Goal: Transaction & Acquisition: Book appointment/travel/reservation

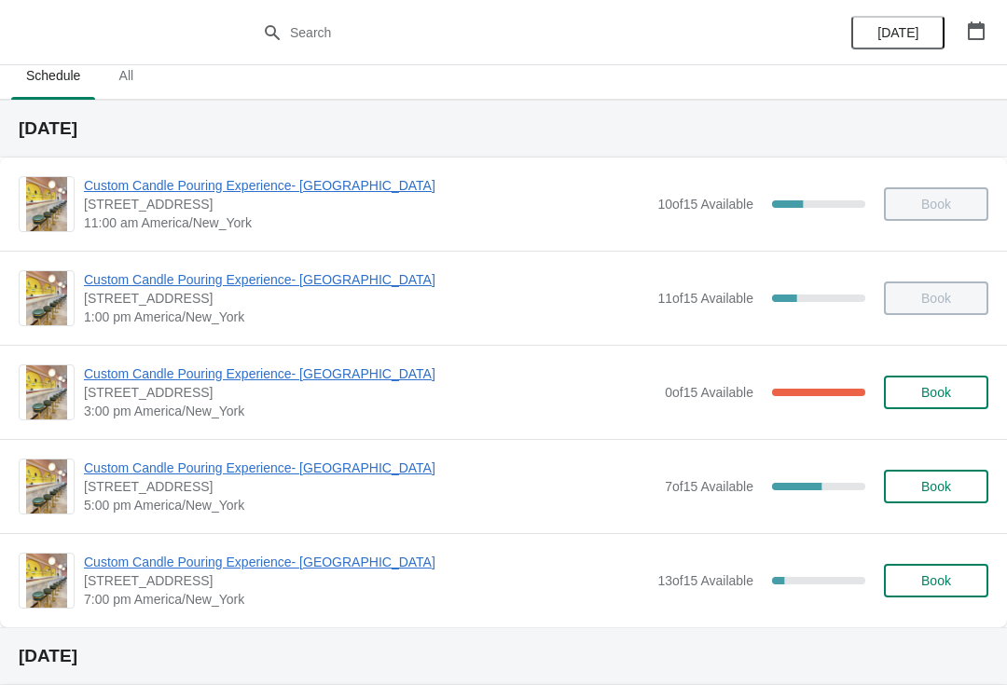
scroll to position [26, 0]
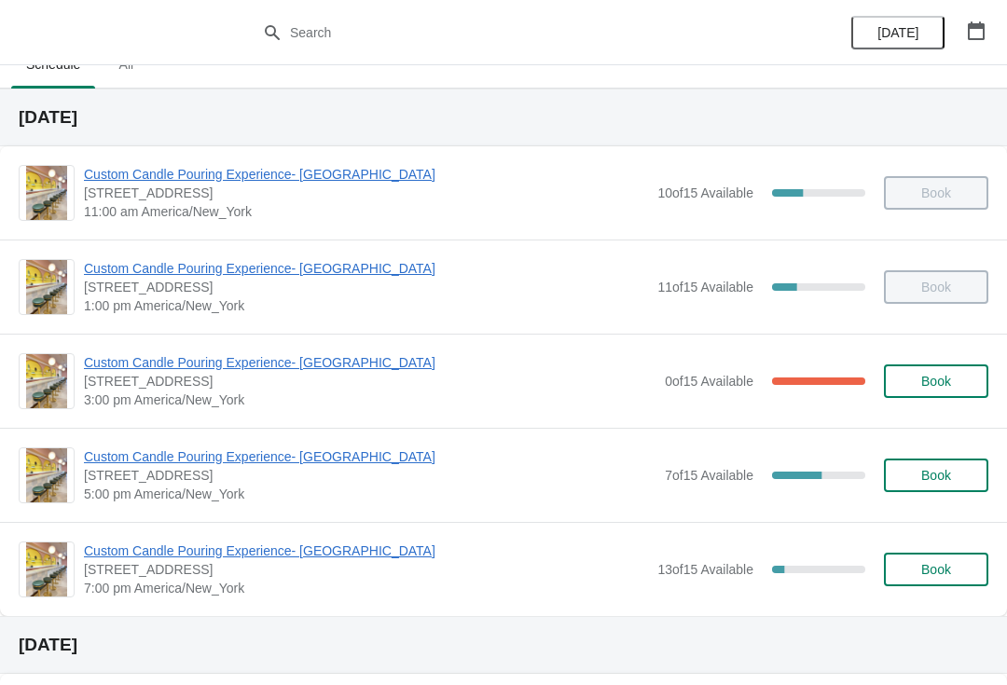
click at [254, 371] on span "Custom Candle Pouring Experience- [GEOGRAPHIC_DATA]" at bounding box center [369, 362] width 571 height 19
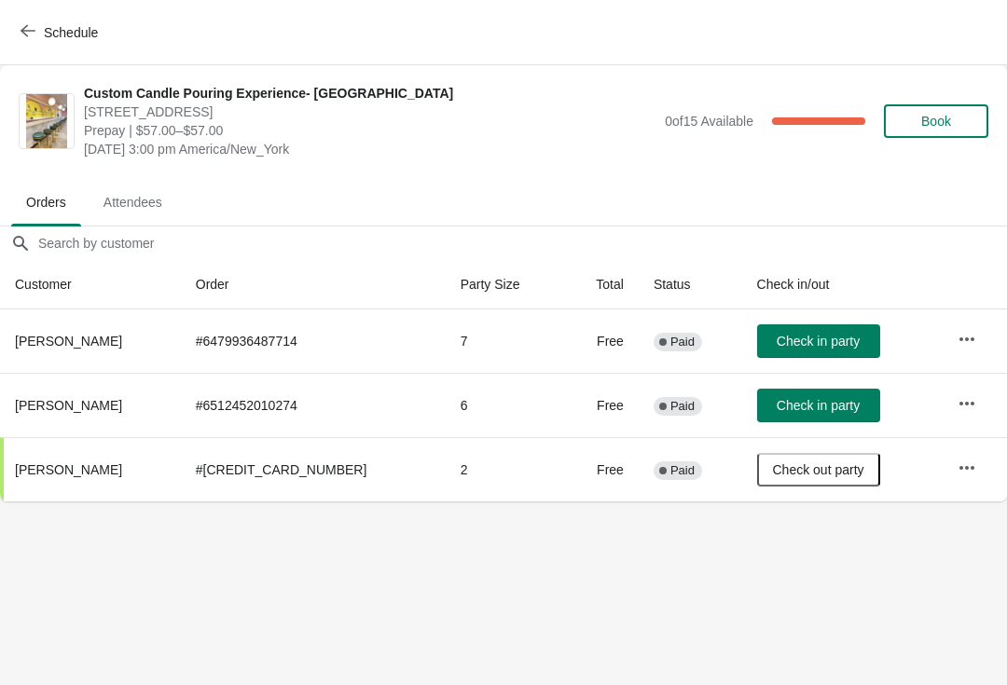
click at [821, 409] on span "Check in party" at bounding box center [817, 405] width 83 height 15
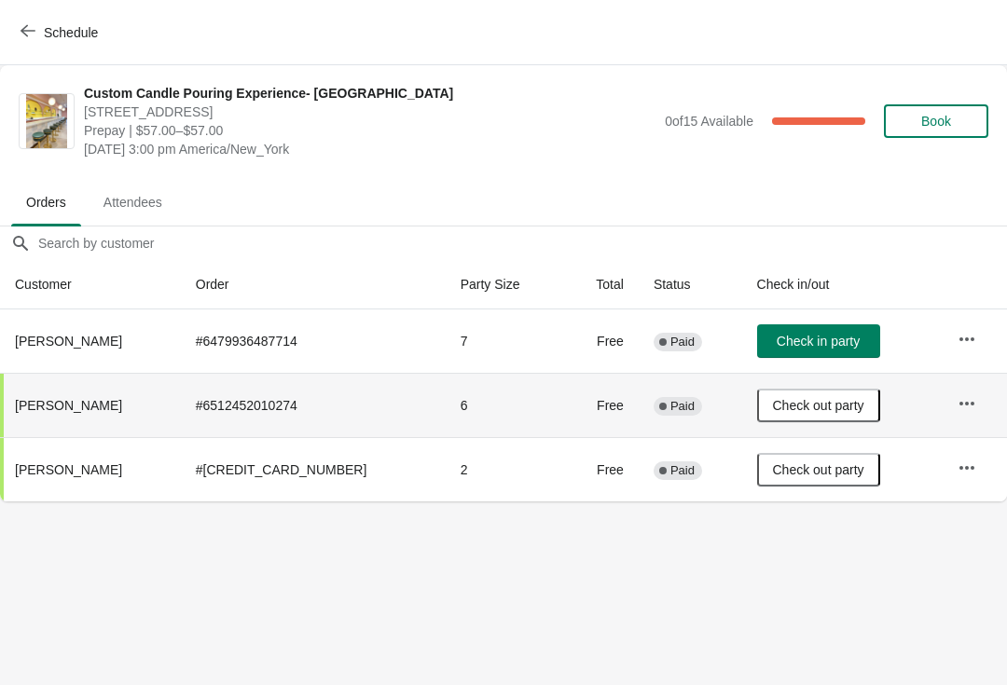
click at [830, 345] on span "Check in party" at bounding box center [817, 341] width 83 height 15
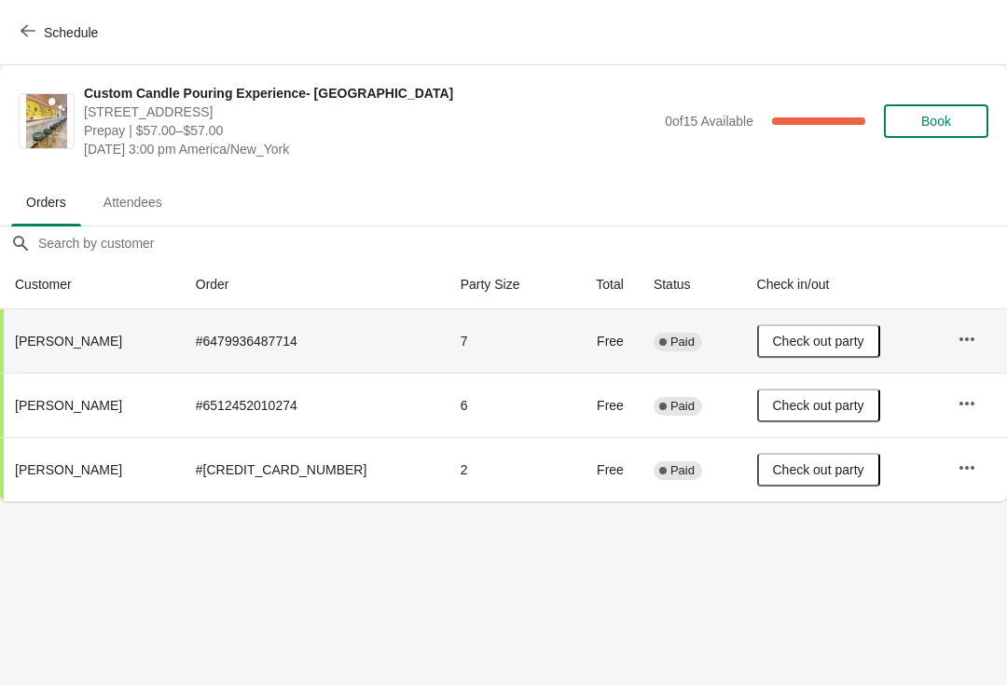
click at [82, 25] on span "Schedule" at bounding box center [71, 32] width 54 height 15
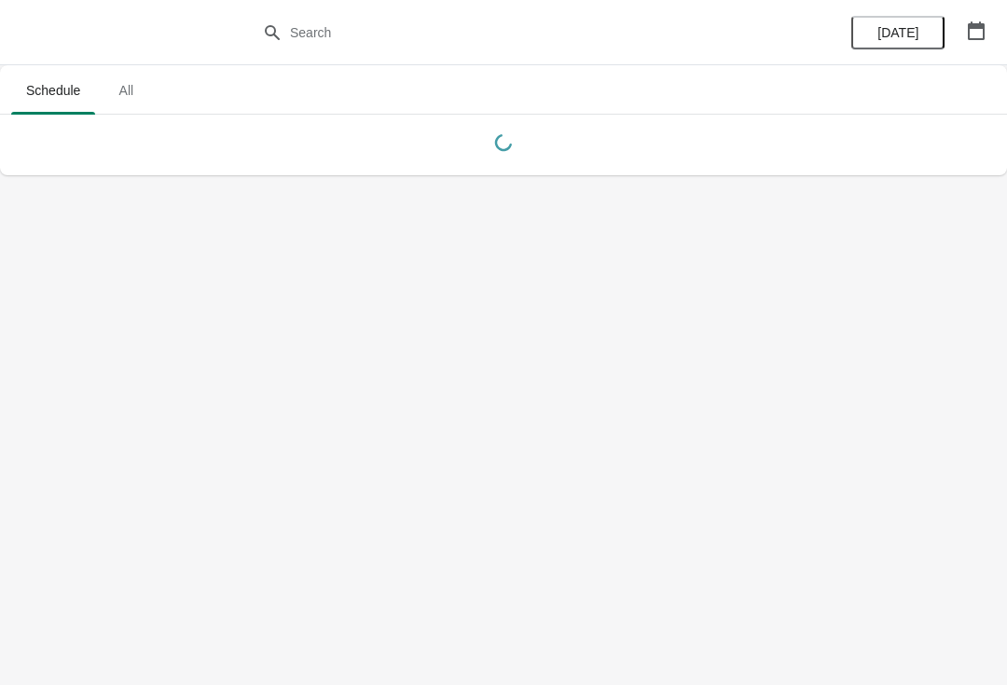
click at [129, 97] on span "All" at bounding box center [126, 91] width 47 height 34
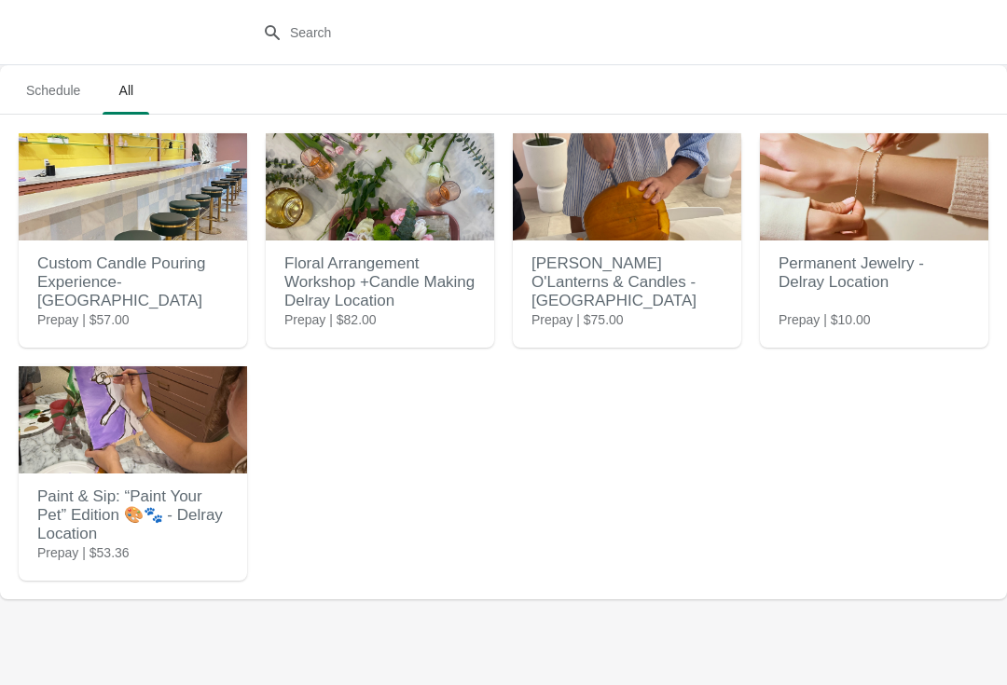
click at [76, 184] on img at bounding box center [133, 186] width 228 height 107
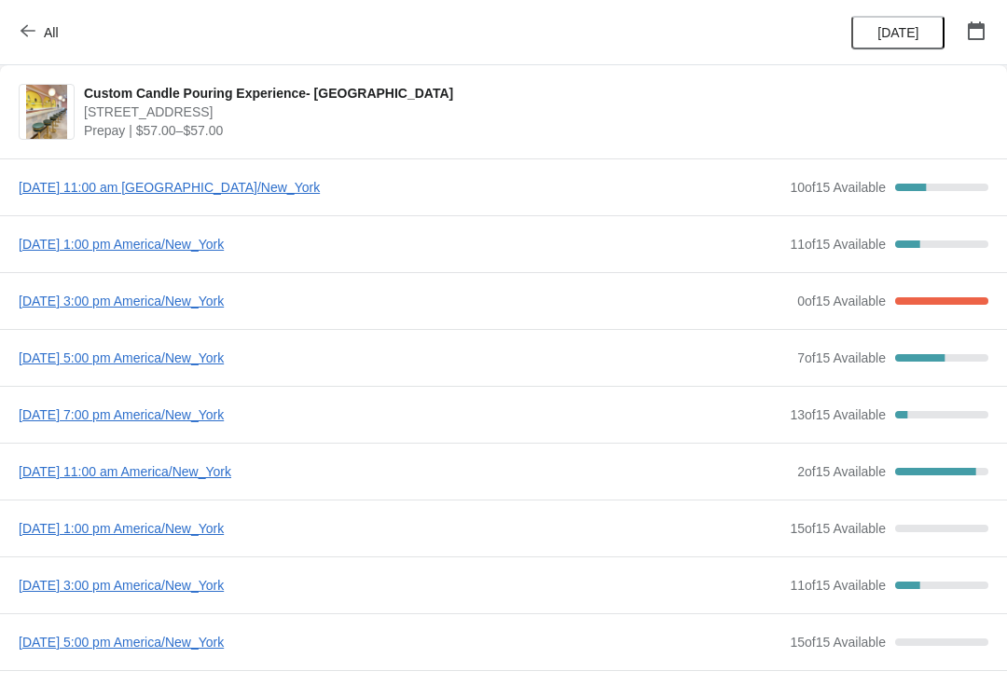
click at [79, 356] on span "Saturday, September 13, 2025 | 5:00 pm America/New_York" at bounding box center [403, 358] width 769 height 19
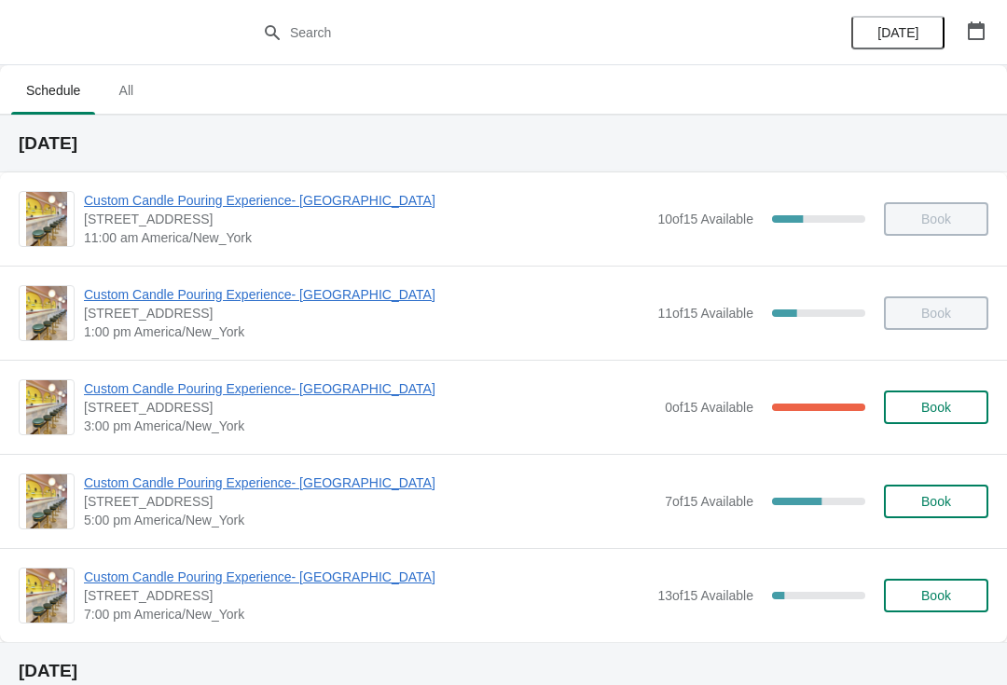
click at [294, 577] on span "Custom Candle Pouring Experience- [GEOGRAPHIC_DATA]" at bounding box center [366, 577] width 564 height 19
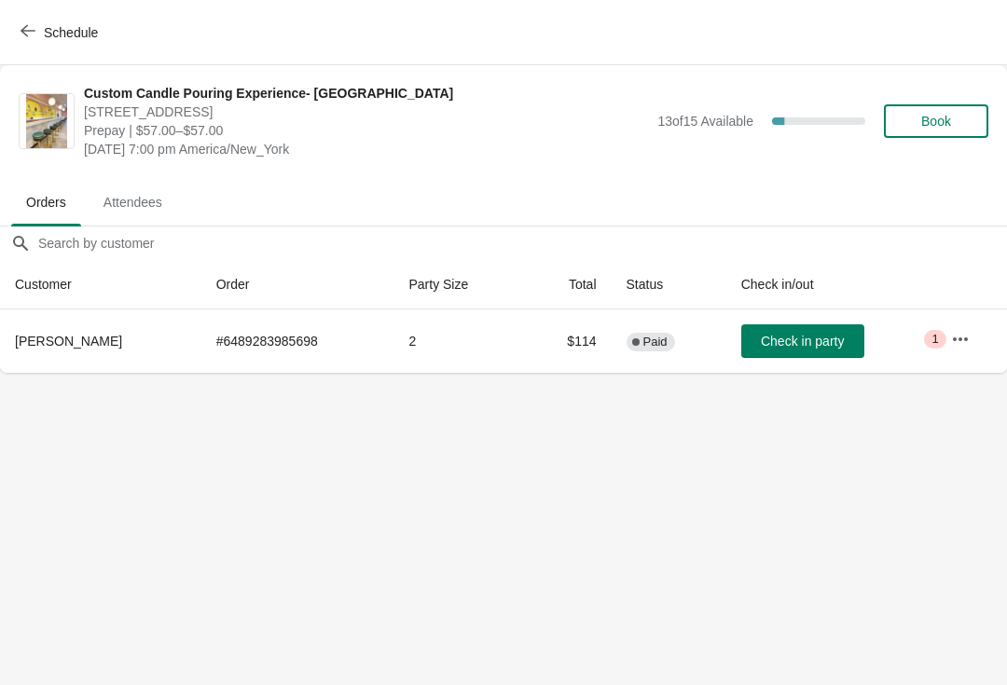
click at [954, 121] on span "Book" at bounding box center [935, 121] width 71 height 15
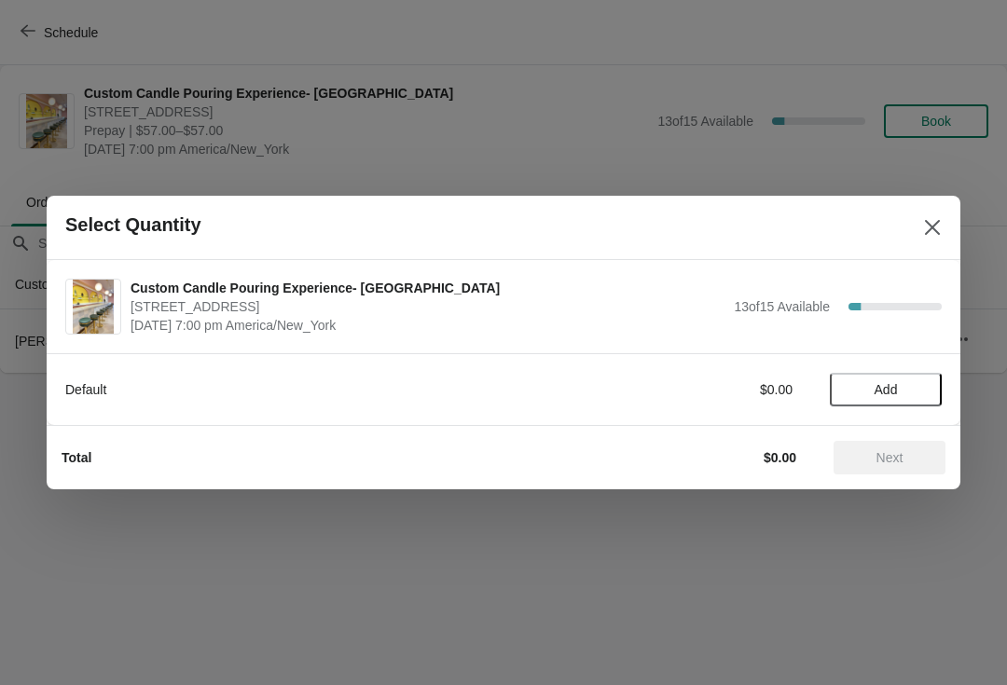
click at [908, 399] on button "Add" at bounding box center [886, 390] width 112 height 34
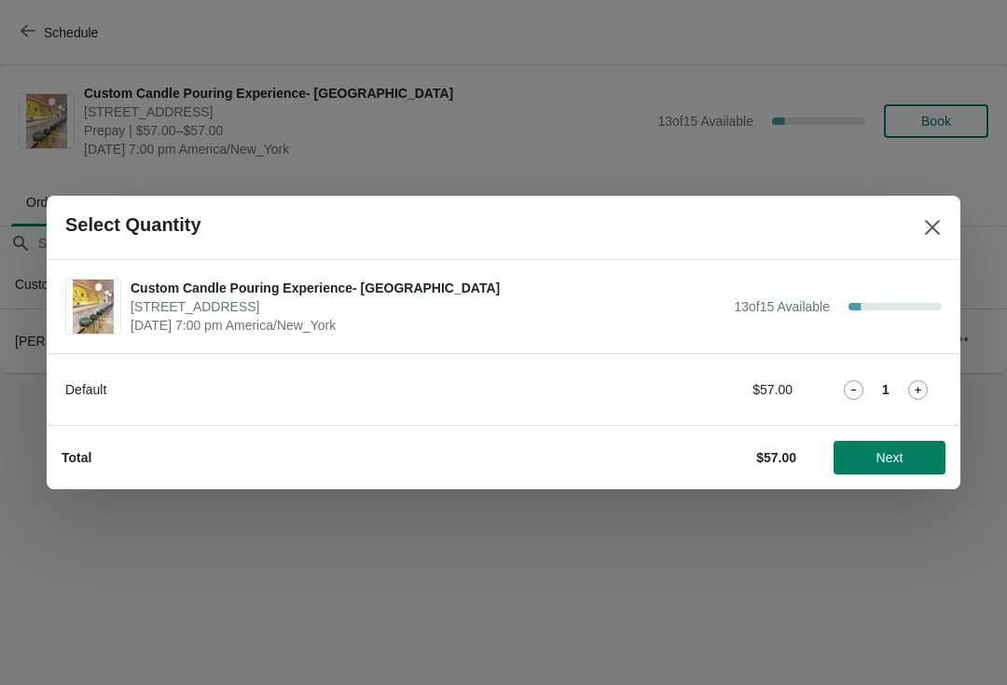
click at [918, 397] on icon at bounding box center [918, 390] width 20 height 20
click at [899, 460] on span "Next" at bounding box center [889, 457] width 27 height 15
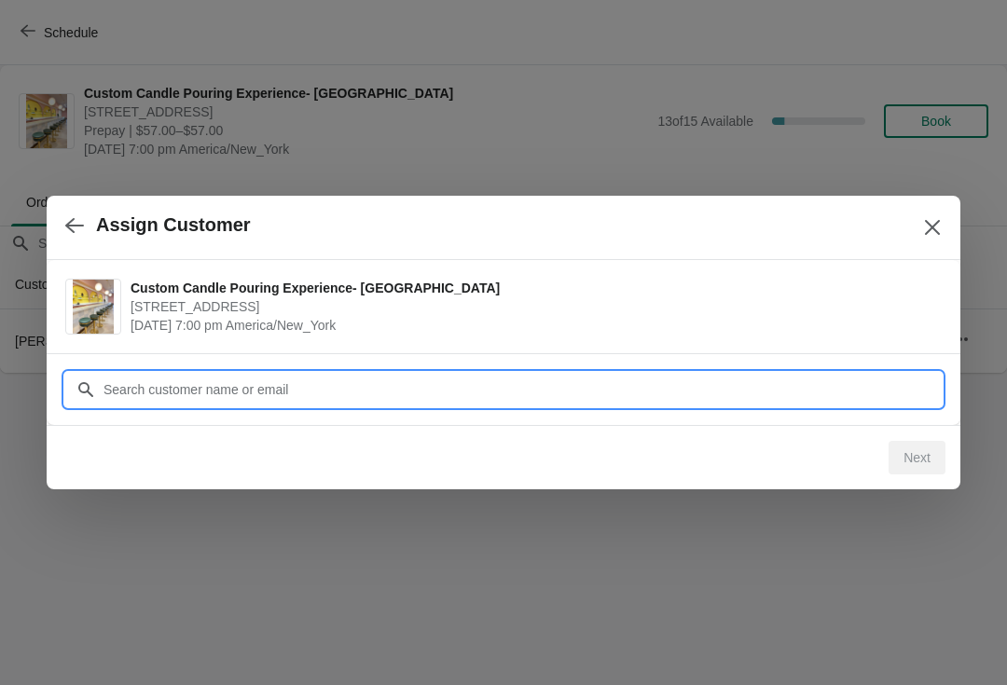
click at [840, 391] on input "Customer" at bounding box center [522, 390] width 839 height 34
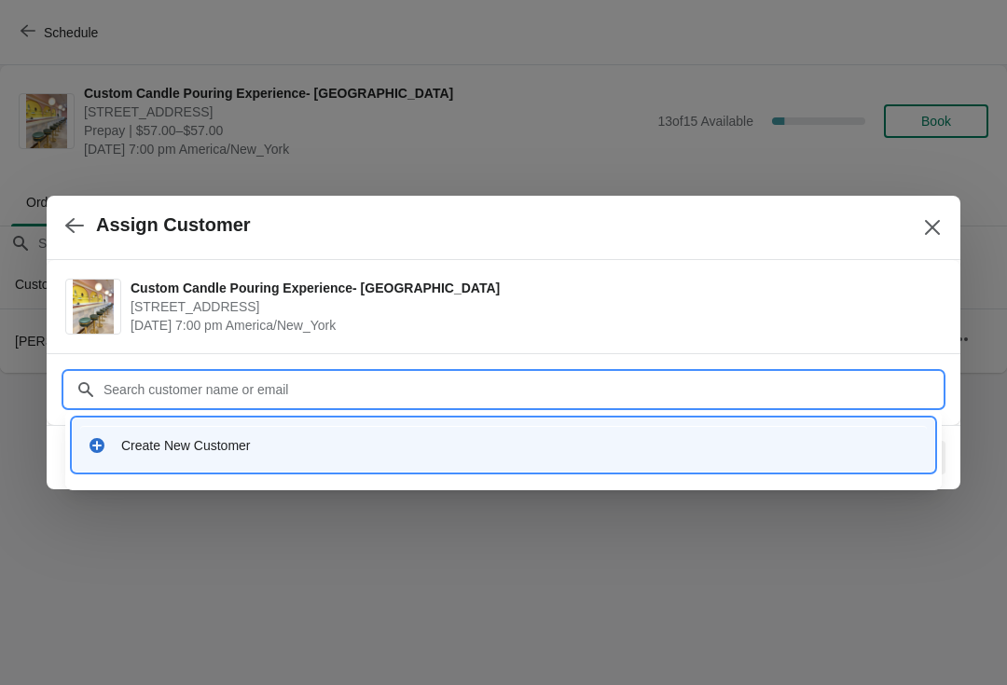
click at [810, 459] on div "Create New Customer" at bounding box center [503, 445] width 846 height 38
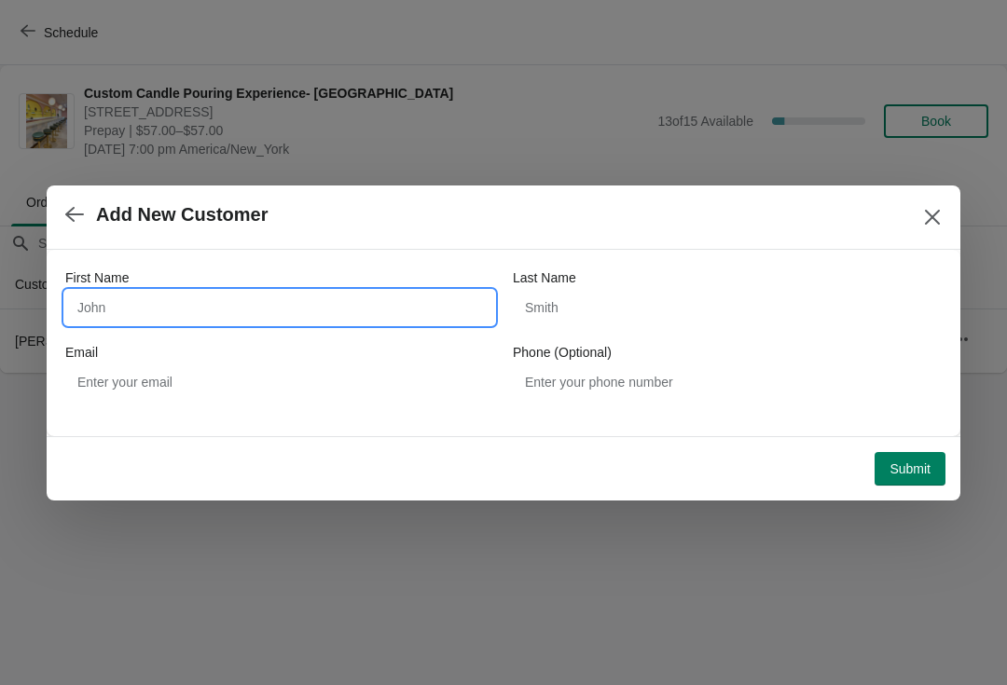
click at [340, 311] on input "First Name" at bounding box center [279, 308] width 429 height 34
type input "Perl"
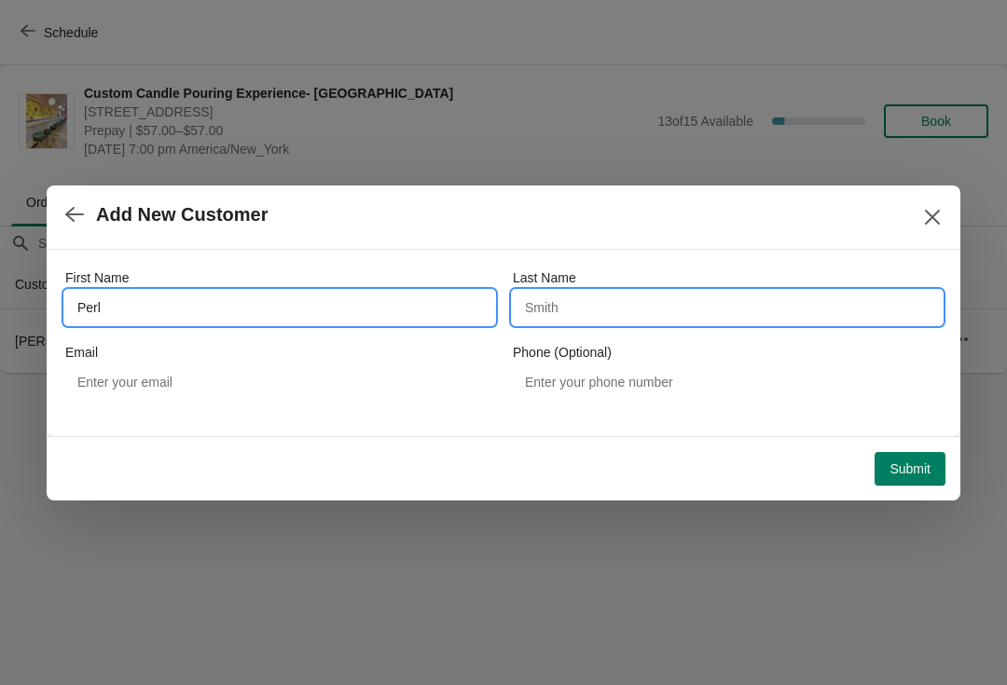
click at [716, 316] on input "Last Name" at bounding box center [727, 308] width 429 height 34
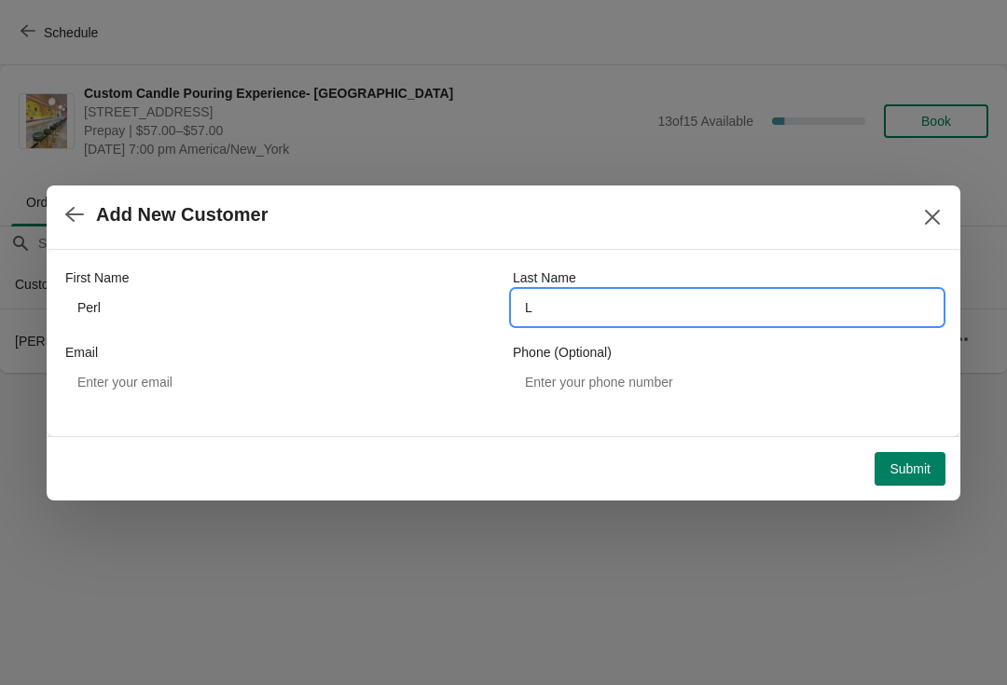
type input "L"
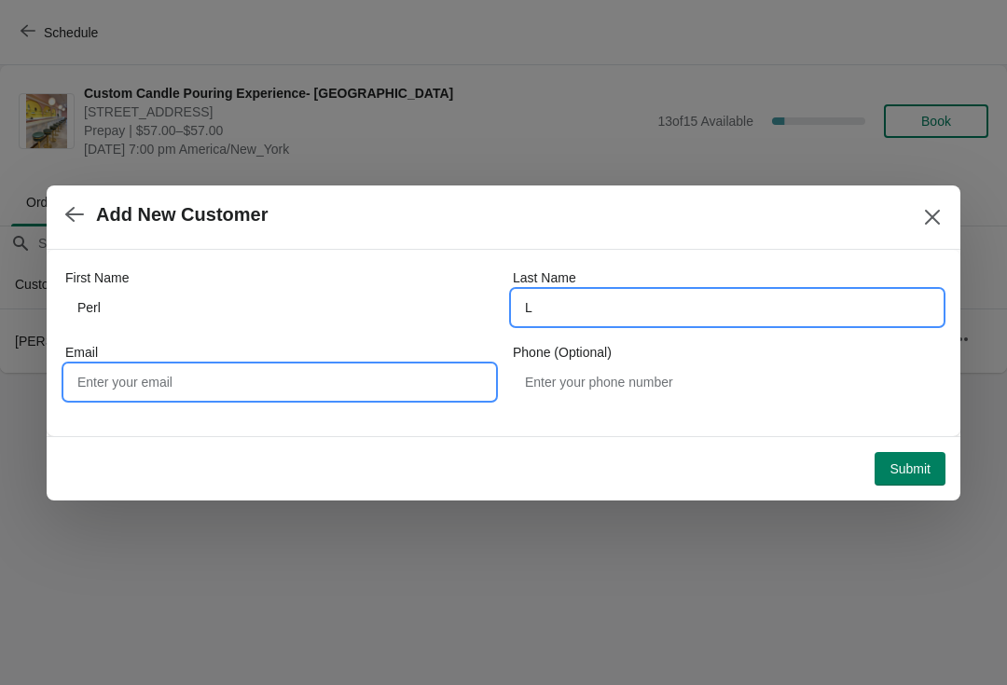
click at [394, 377] on input "Email" at bounding box center [279, 382] width 429 height 34
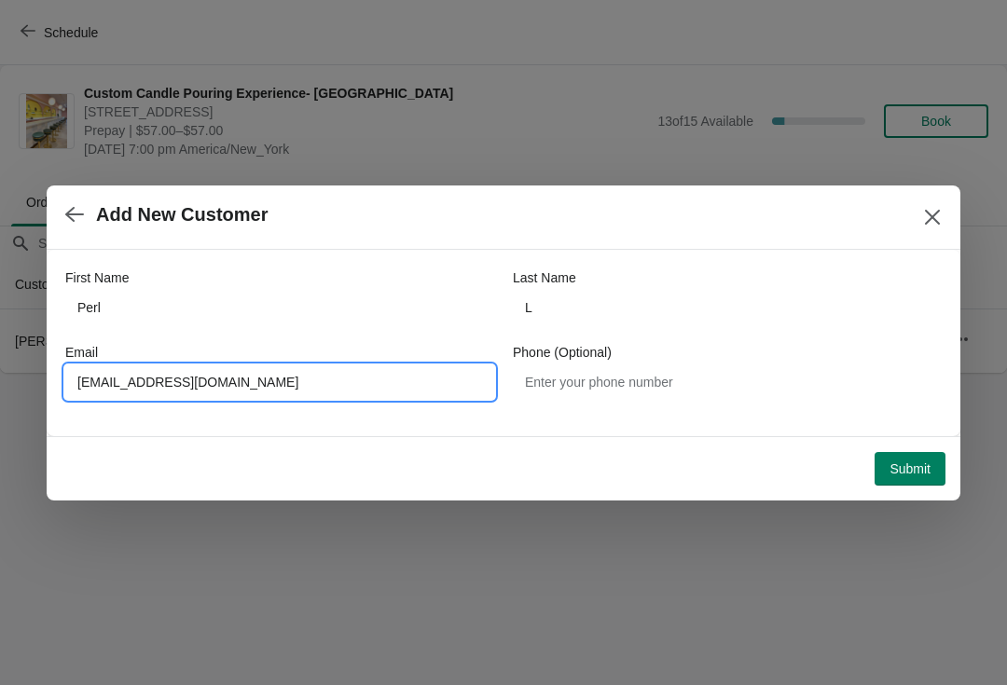
type input "[EMAIL_ADDRESS][DOMAIN_NAME]"
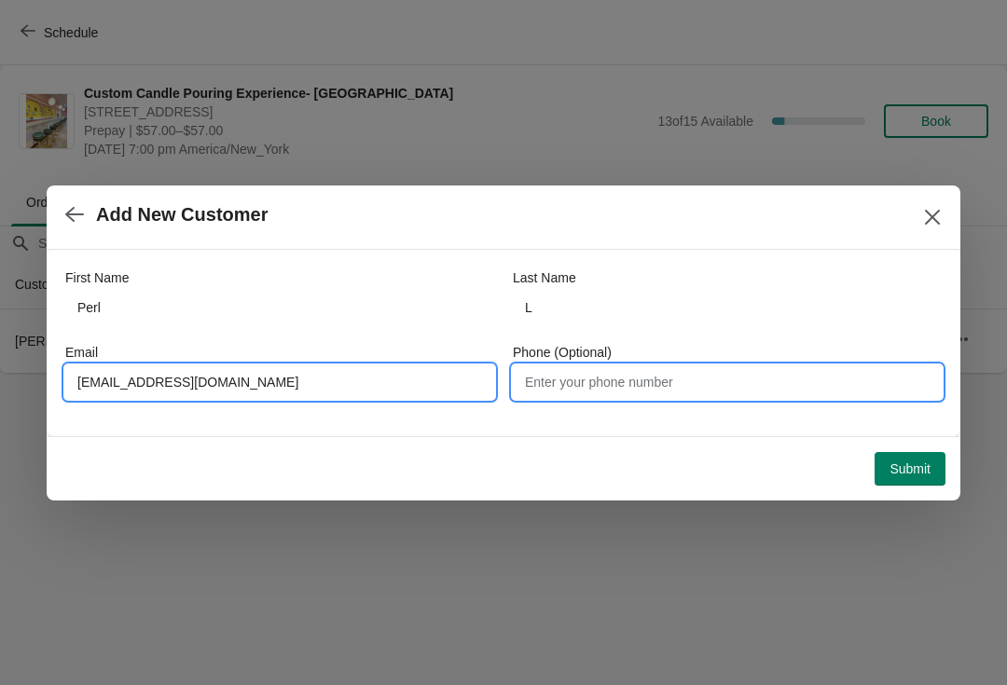
click at [749, 381] on input "Phone (Optional)" at bounding box center [727, 382] width 429 height 34
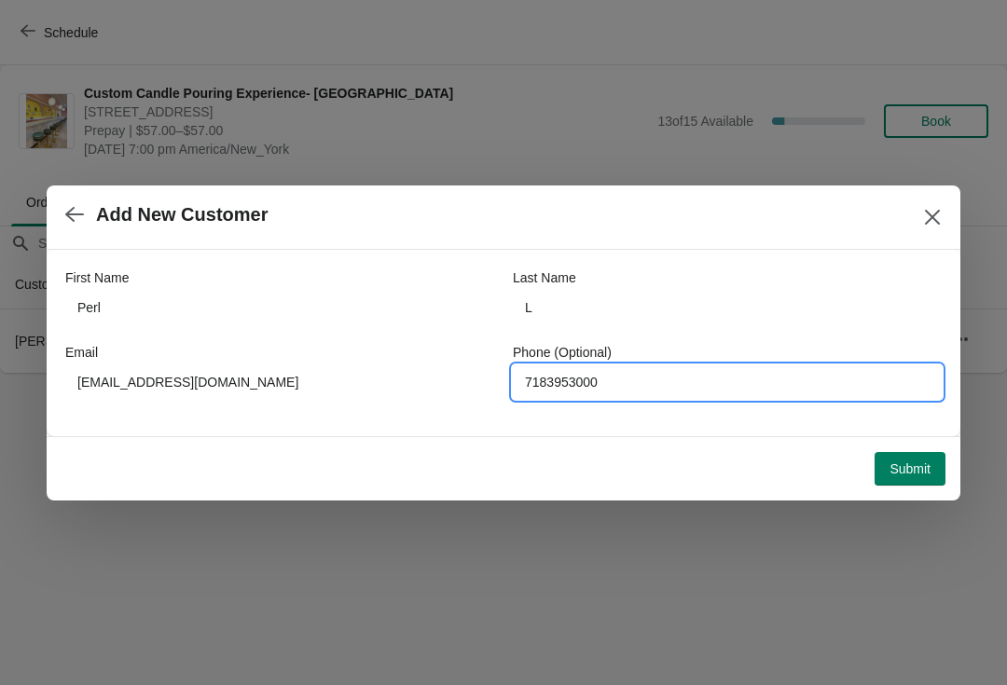
type input "7183953000"
click at [927, 438] on div "Submit" at bounding box center [496, 461] width 899 height 48
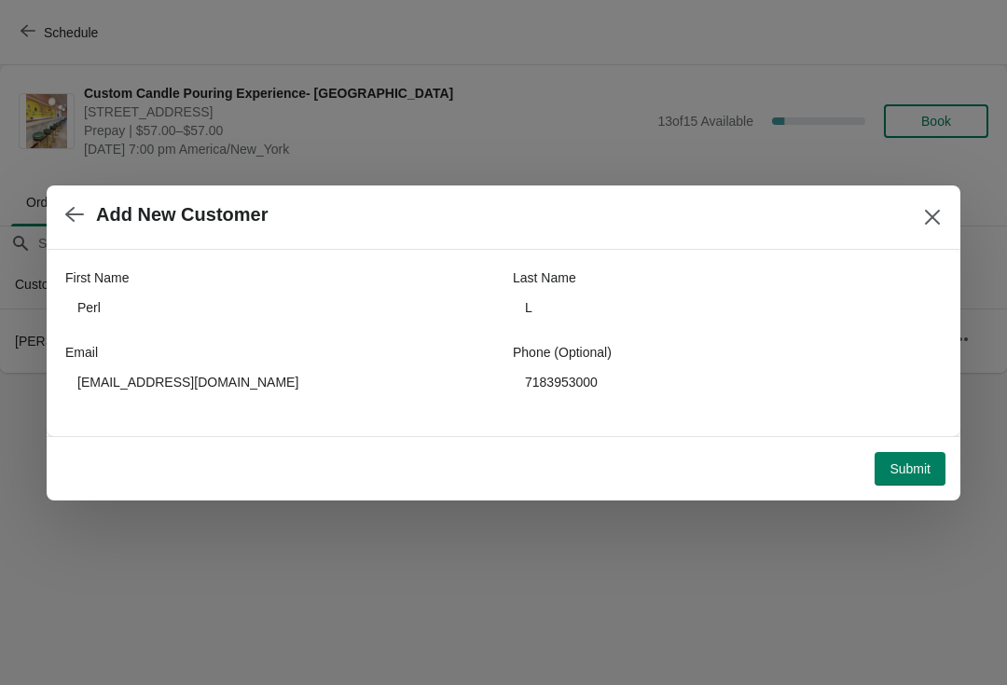
click at [927, 466] on span "Submit" at bounding box center [909, 468] width 41 height 15
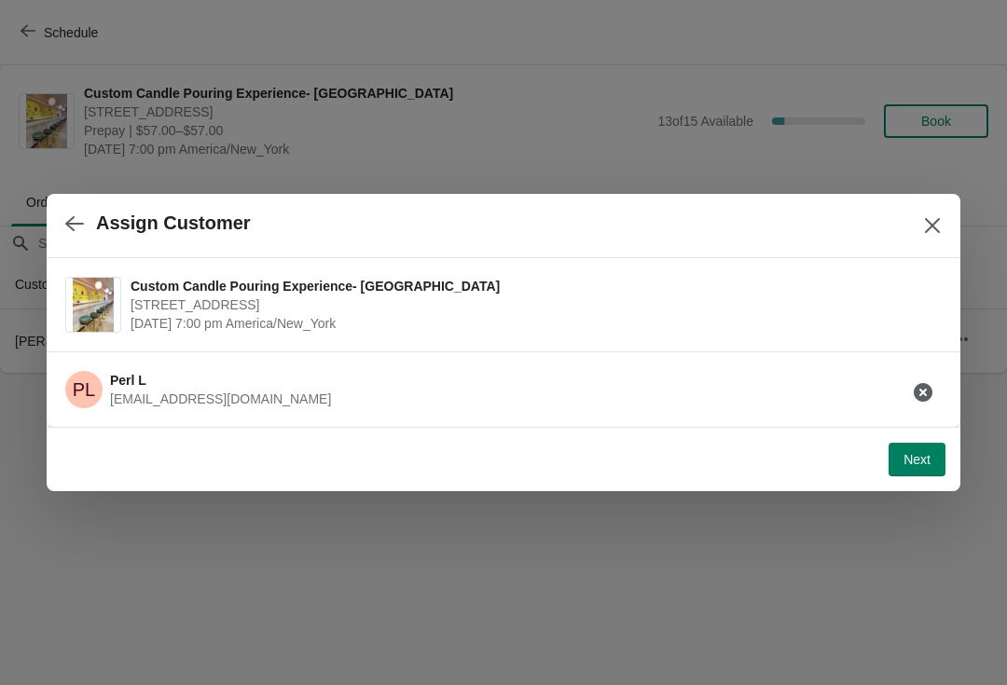
click at [918, 465] on span "Next" at bounding box center [916, 459] width 27 height 15
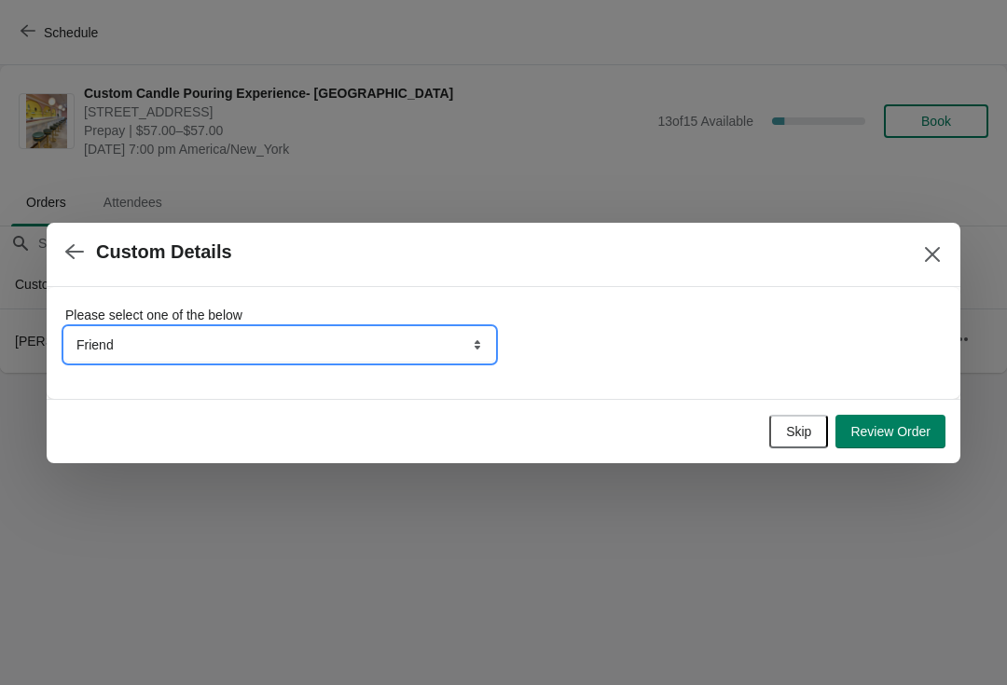
click at [410, 360] on select "Friend Instagram TikTok Yelp Walk-by Attended an event Google Other" at bounding box center [279, 345] width 429 height 34
select select "Other"
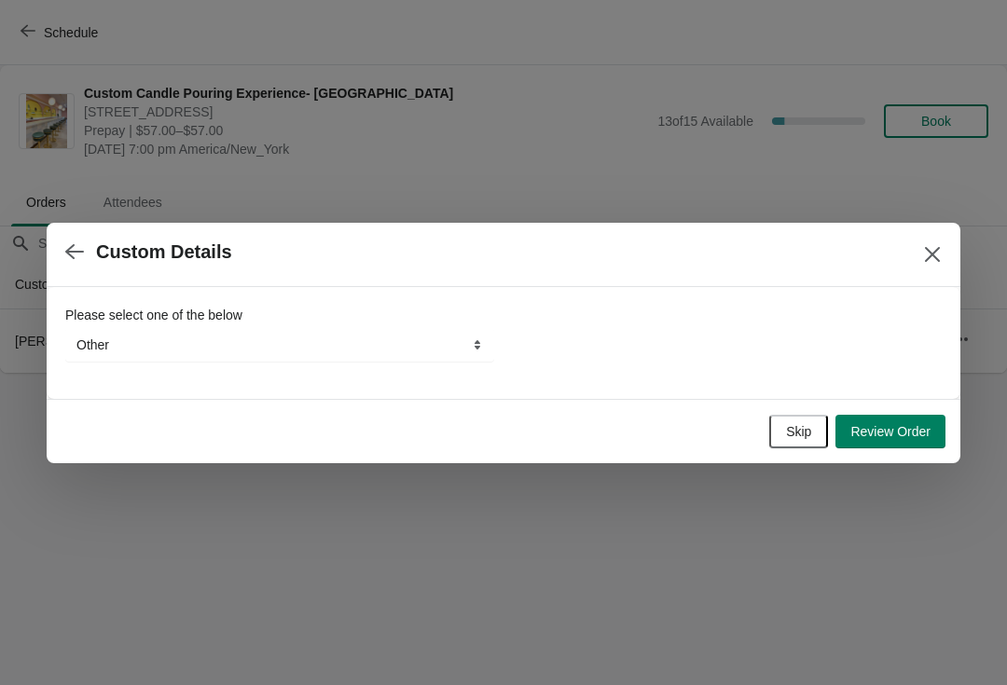
click at [908, 420] on button "Review Order" at bounding box center [890, 432] width 110 height 34
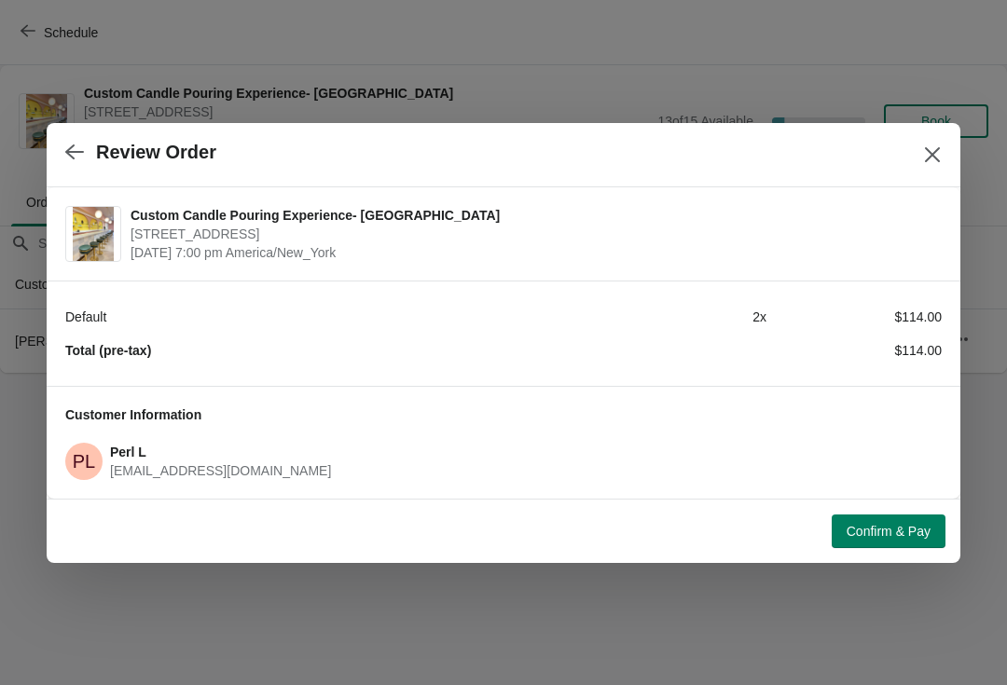
click at [895, 515] on button "Confirm & Pay" at bounding box center [888, 532] width 114 height 34
